Goal: Complete application form

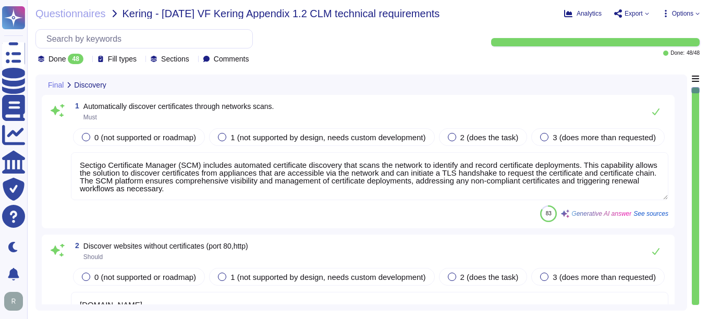
type textarea "Sectigo Certificate Manager (SCM) includes automated certificate discovery that…"
type textarea "[DOMAIN_NAME]"
type textarea "Sectigo Certificate Manager has the ability to discover and manage certificates…"
type textarea "Full-disk encryption is enabled for all systems storing or processing scoped da…"
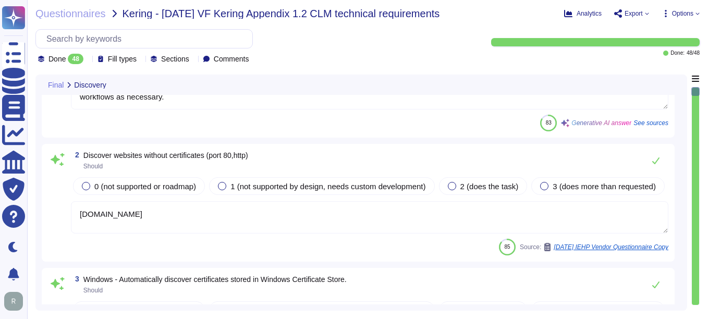
scroll to position [104, 0]
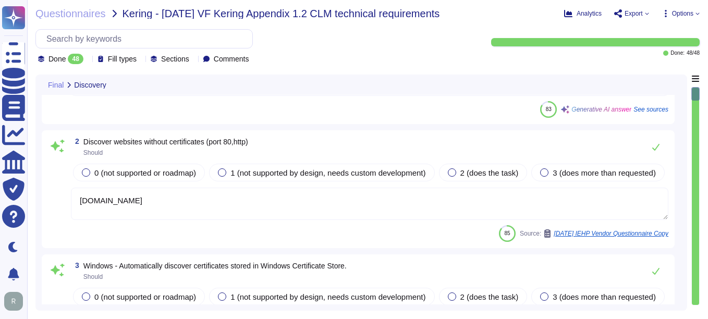
type textarea "Yes, Sectigo Certificate Manager has the ability to discover and manage certifi…"
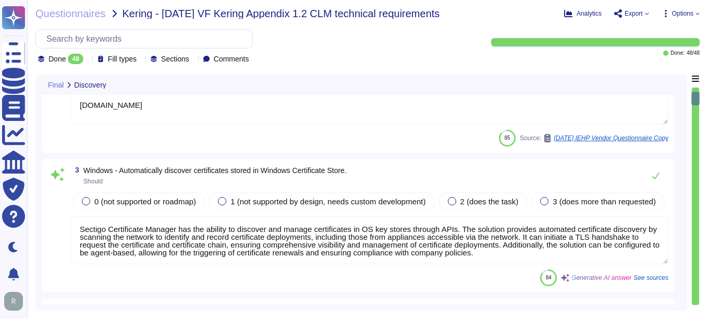
scroll to position [208, 0]
type textarea "Sectigo Certificate Manager can discover certificates from appliances, includin…"
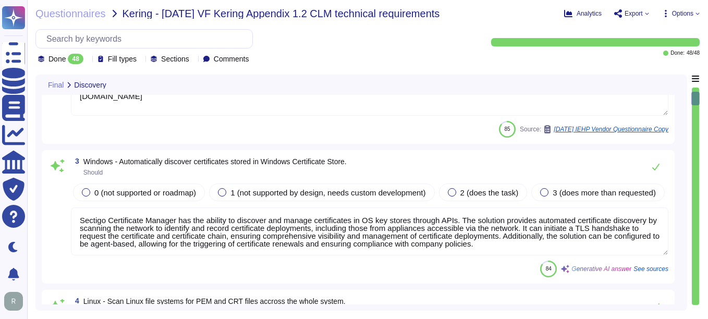
scroll to position [1, 0]
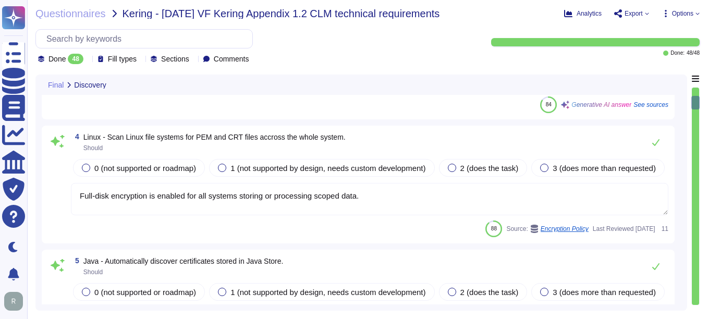
type textarea "We integrate with AWS and Google Cloud Platform (GCP) to discover certificates.…"
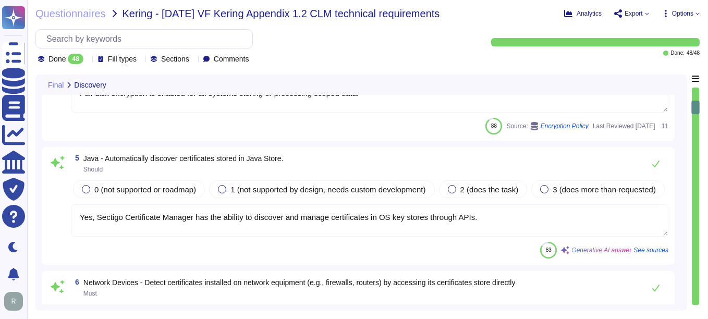
type textarea "Sectigo Certificate Manager provides the capability to perform automated certif…"
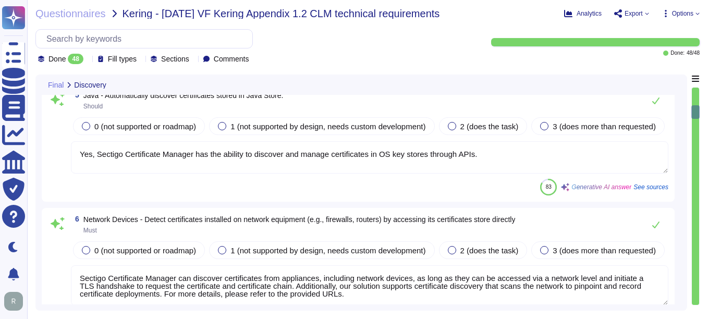
type textarea "Sectigo manages an inventory of certificates issued by both internal and public…"
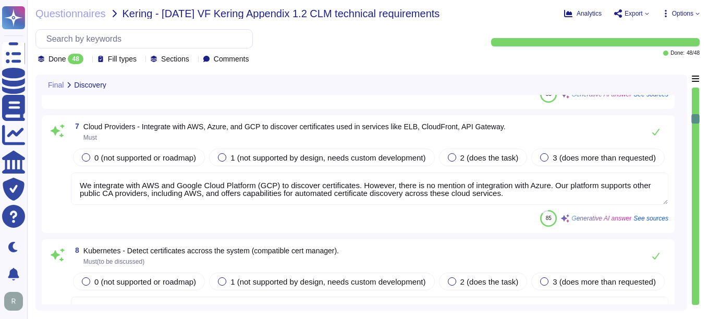
type textarea "Sectigo Certificate Manager provides a real-time inventory of all discovered ce…"
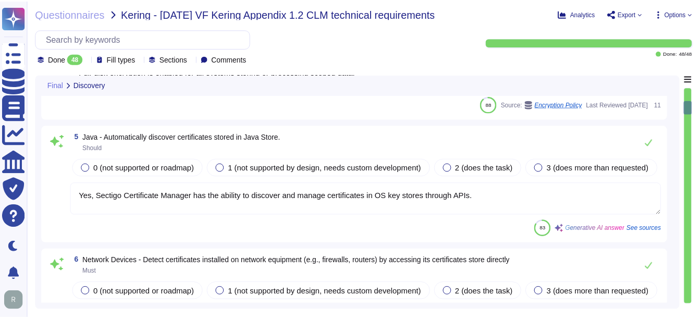
scroll to position [469, 0]
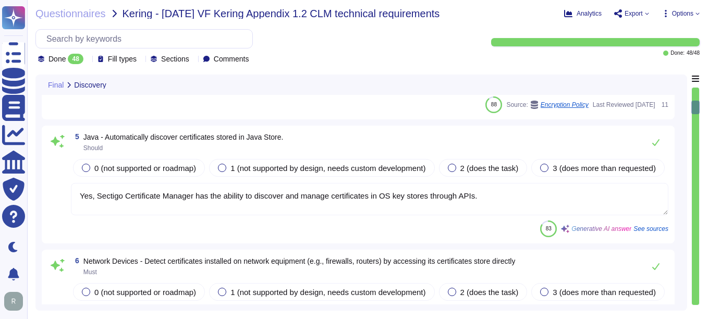
type textarea "Sectigo Certificate Manager has the ability to discover and manage certificates…"
type textarea "Full-disk encryption is enabled for all systems storing or processing scoped da…"
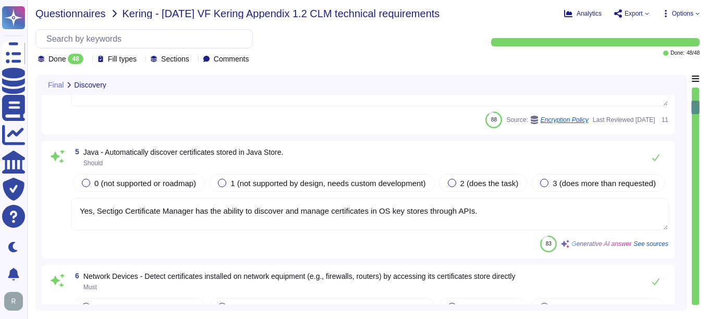
click at [63, 15] on span "Questionnaires" at bounding box center [70, 13] width 70 height 10
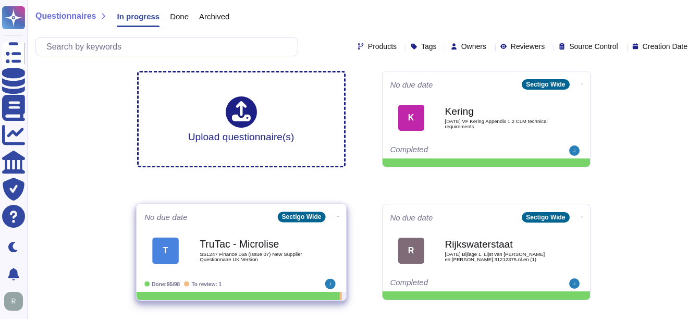
click at [244, 259] on span "SSL247 Finance 16a (Issue 07) New Supplier Questionnaire UK Version" at bounding box center [252, 257] width 105 height 10
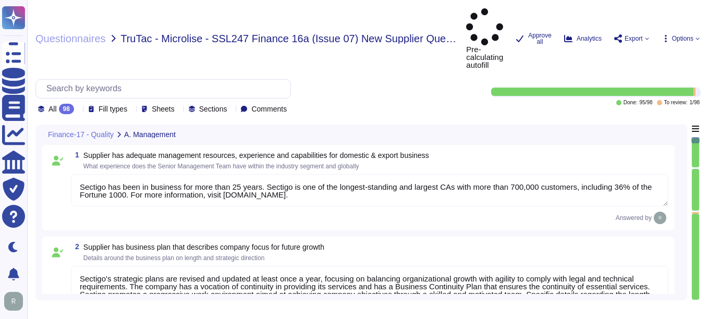
type textarea "Sectigo has been in business for more than 25 years. Sectigo is one of the long…"
type textarea "Sectigo's strategic plans are revised and updated at least once a year, focusin…"
type textarea "Safety is a critical factor at Sectigo, and we prioritize employee health and s…"
type textarea "Management conducts formal reviews of the Information Security Management Syste…"
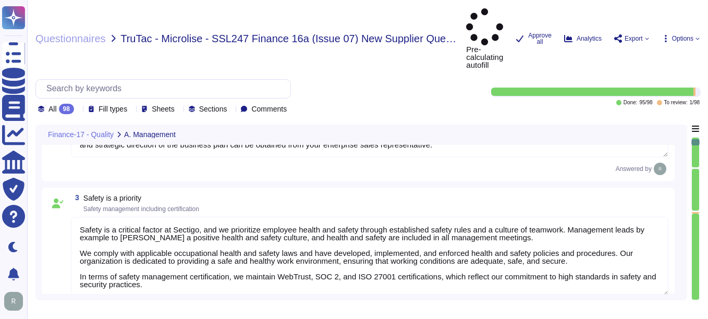
type textarea "Sectigo has more than 700,000 customers, including 36% of the Fortune 1000. The…"
type textarea "The work environment is regularly inspected to ensure a safe working environmen…"
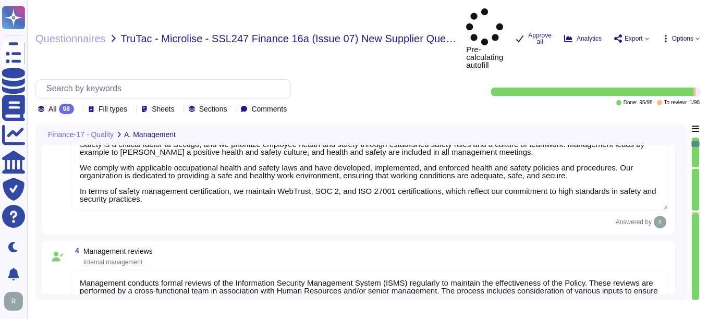
type textarea "No, We maintain WebTrust, SOC 2, and ISO 27001 certifications."
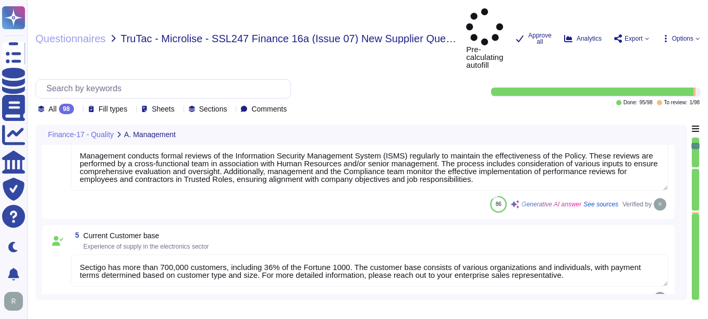
type textarea "We manage customer data in accordance with our ISO 27001 certification, which i…"
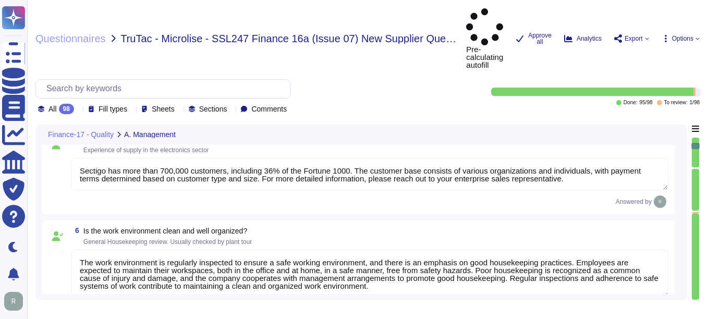
scroll to position [573, 0]
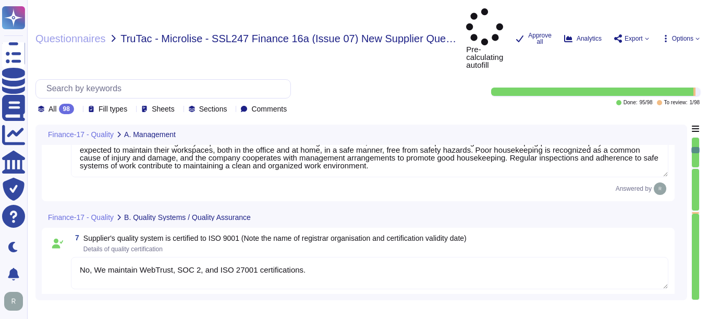
type textarea "No. We maintain WebTrust, SOC 2, and ISO 27001 certifications."
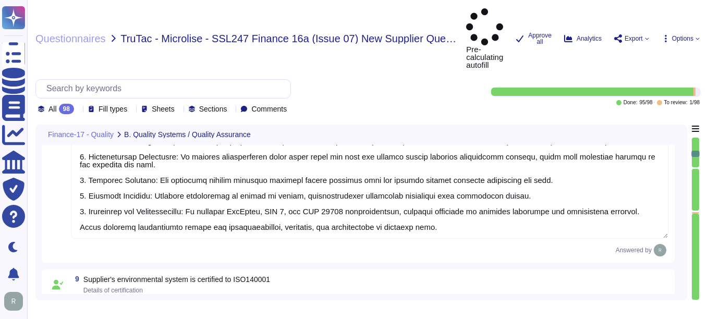
type textarea "Our organization conducts extensive internal audits year-round, utilizing a "cl…"
type textarea "Sectigo employs a systematic Quality Assurance (QA) program that integrates bot…"
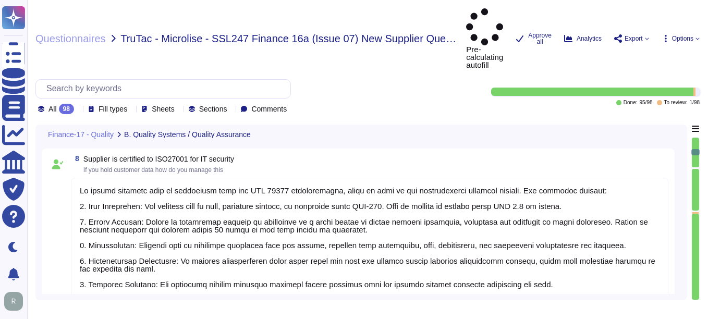
scroll to position [1, 0]
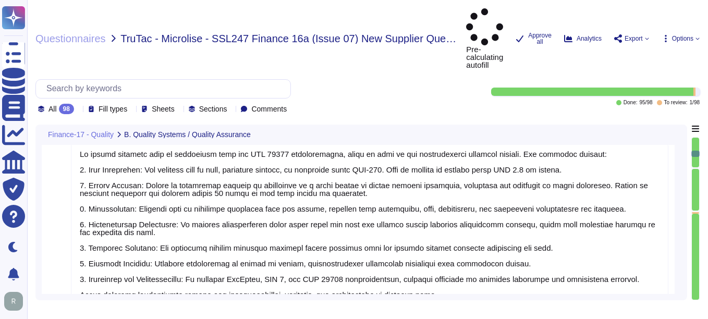
type textarea "Sectigo employs a systematic Quality Assurance (QA) program that integrates bot…"
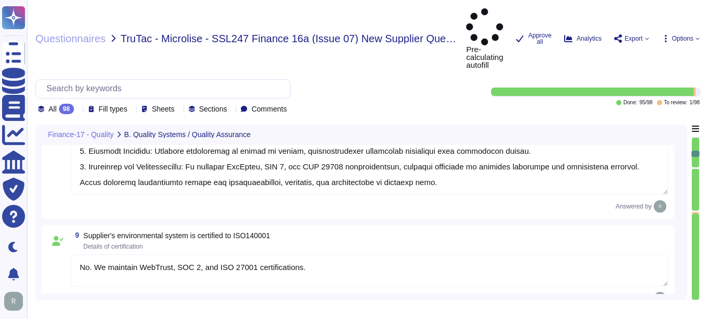
scroll to position [938, 0]
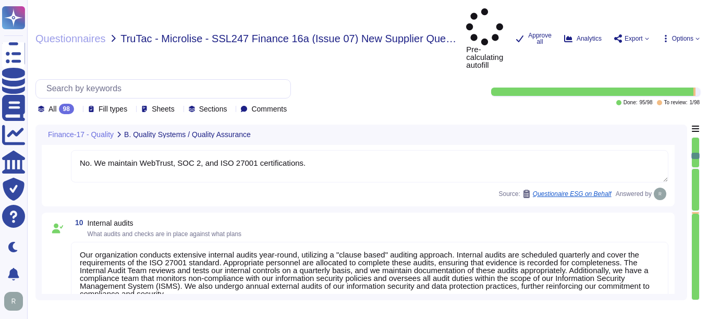
type textarea "We have systematic process to manage documents and records."
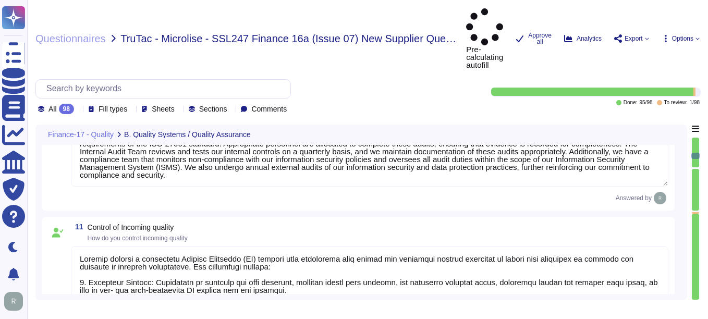
scroll to position [1146, 0]
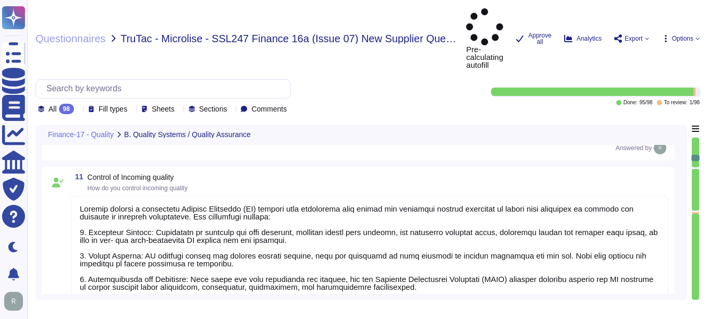
type textarea "CDM applies to both non-domestic and domestic premises"
type textarea "Yes, we have a centralized incident management tool in place for logging and tr…"
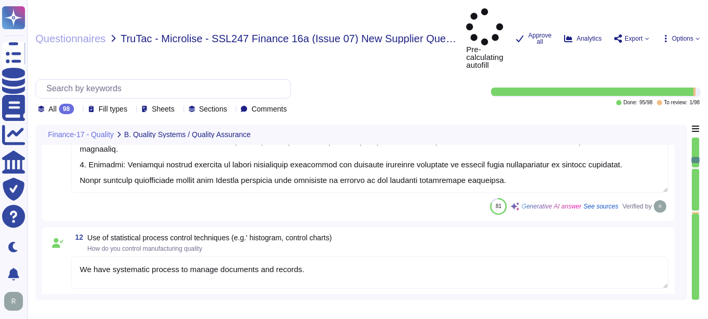
type textarea "Sectigo maintains comprehensive logging capabilities that ensure all security-r…"
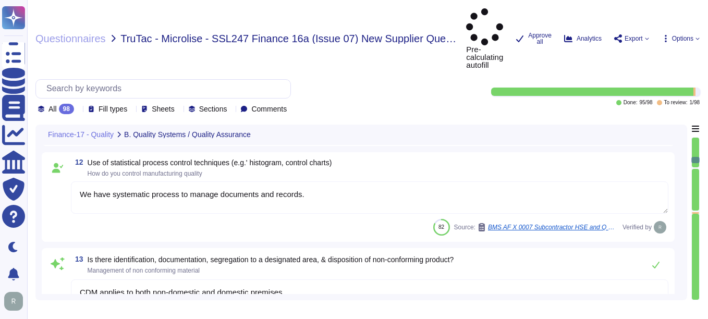
type textarea "Our organization conducts extensive internal audits year-round, utilizing a "cl…"
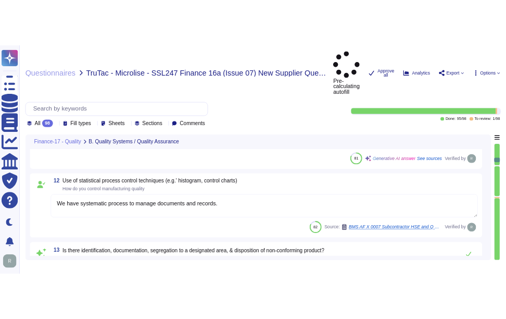
scroll to position [1355, 0]
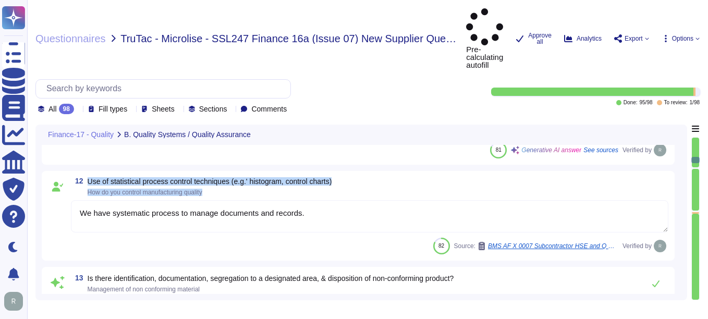
drag, startPoint x: 89, startPoint y: 145, endPoint x: 218, endPoint y: 165, distance: 130.1
click at [218, 177] on div "12 Use of statistical process control techniques (e.g.' histogram, control char…" at bounding box center [358, 215] width 620 height 77
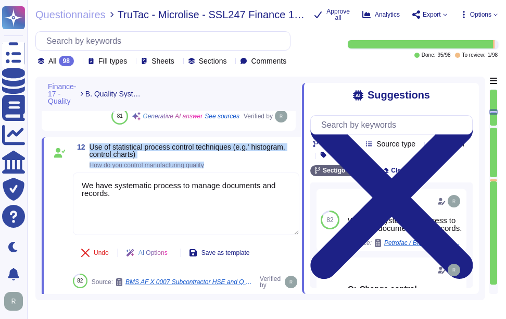
drag, startPoint x: 91, startPoint y: 150, endPoint x: 228, endPoint y: 166, distance: 138.5
click at [228, 166] on span "Use of statistical process control techniques (e.g.' histogram, control charts)…" at bounding box center [195, 155] width 210 height 25
